Goal: Navigation & Orientation: Find specific page/section

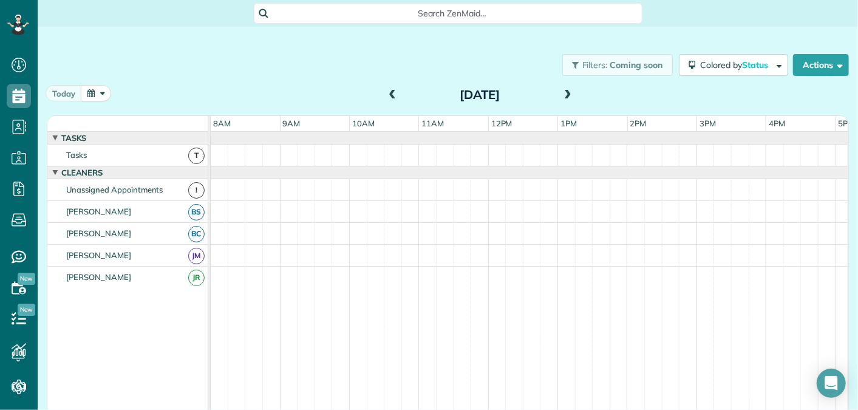
scroll to position [5, 5]
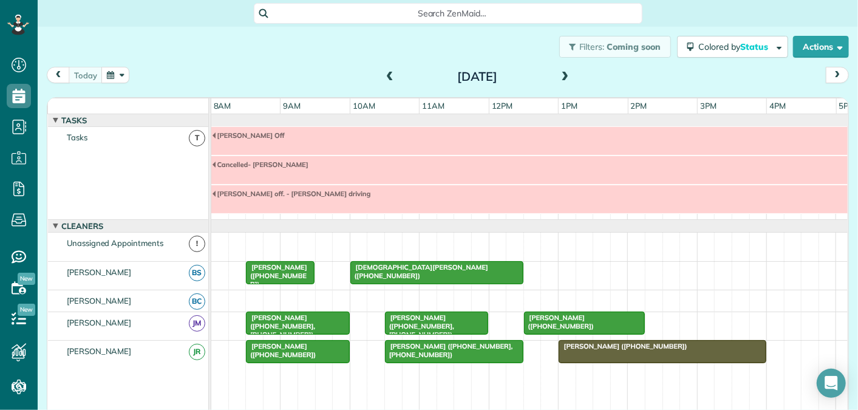
click at [564, 75] on span at bounding box center [565, 77] width 13 height 11
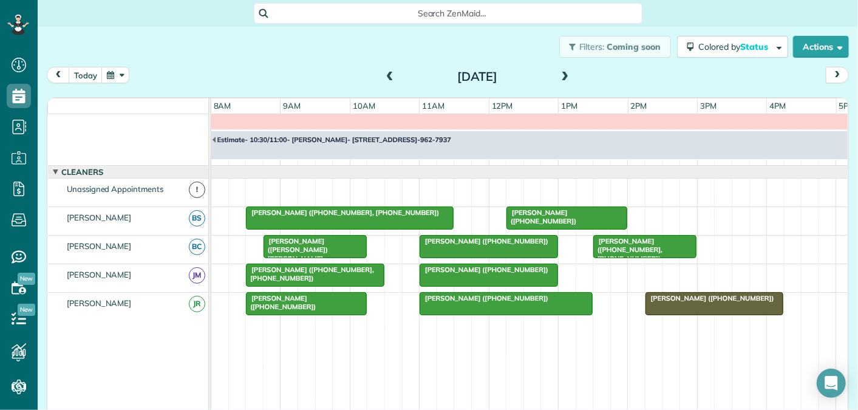
click at [568, 75] on span at bounding box center [565, 77] width 13 height 11
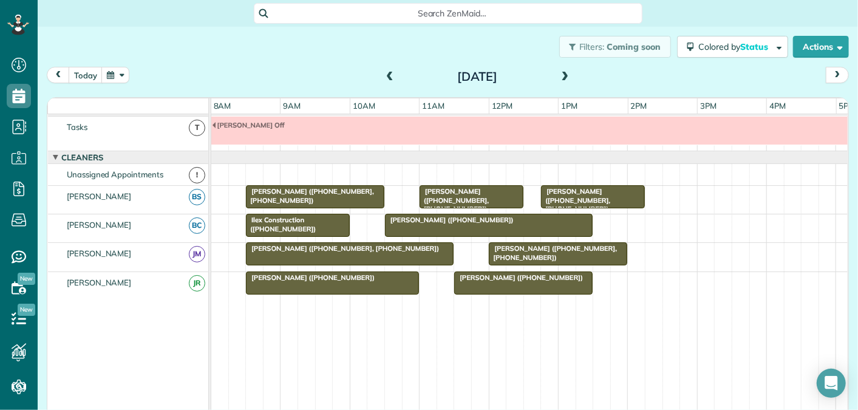
click at [567, 77] on span at bounding box center [565, 77] width 13 height 11
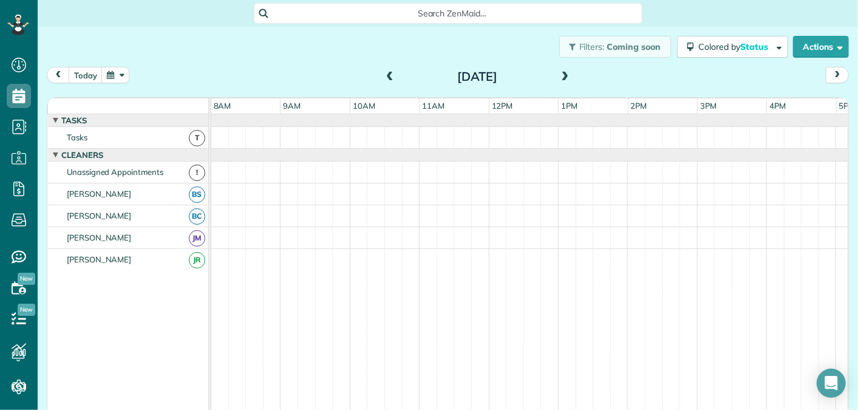
click at [567, 77] on span at bounding box center [565, 77] width 13 height 11
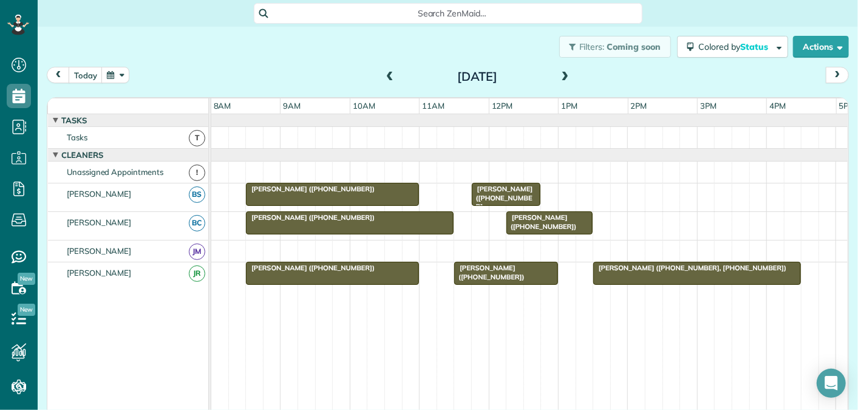
click at [567, 77] on span at bounding box center [565, 77] width 13 height 11
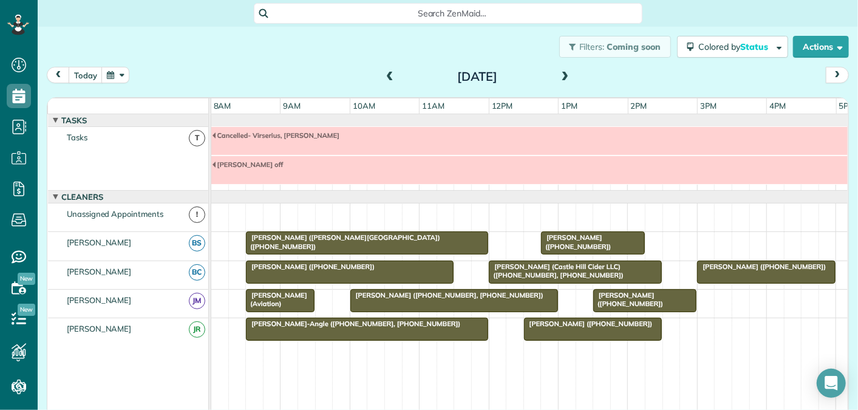
click at [389, 75] on span at bounding box center [389, 77] width 13 height 11
